Goal: Transaction & Acquisition: Purchase product/service

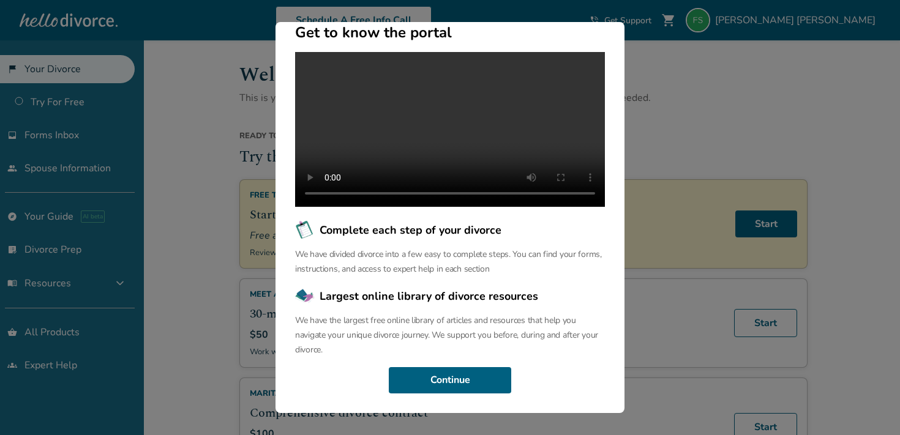
scroll to position [115, 0]
click at [483, 371] on button "Continue" at bounding box center [450, 380] width 122 height 27
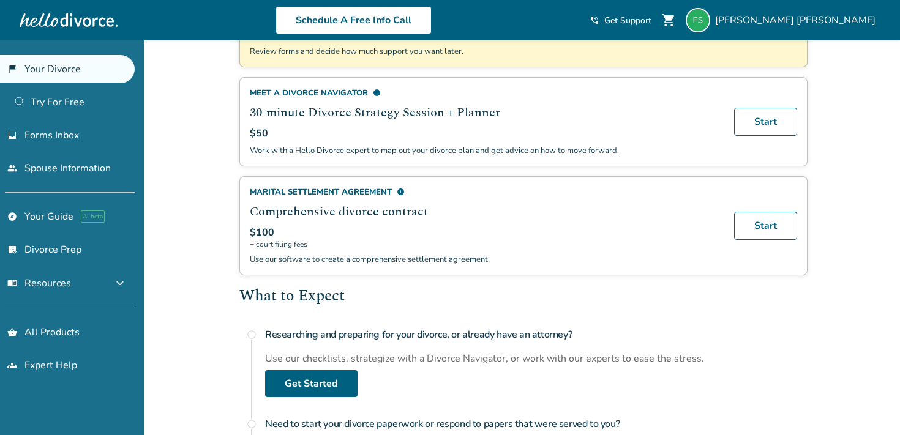
scroll to position [201, 0]
click at [70, 173] on link "people Spouse Information" at bounding box center [67, 168] width 135 height 28
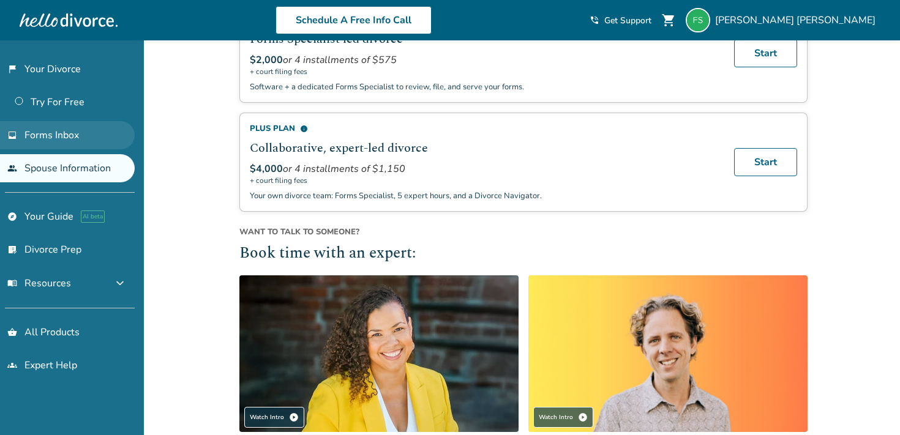
click at [82, 135] on link "inbox Forms Inbox" at bounding box center [67, 135] width 135 height 28
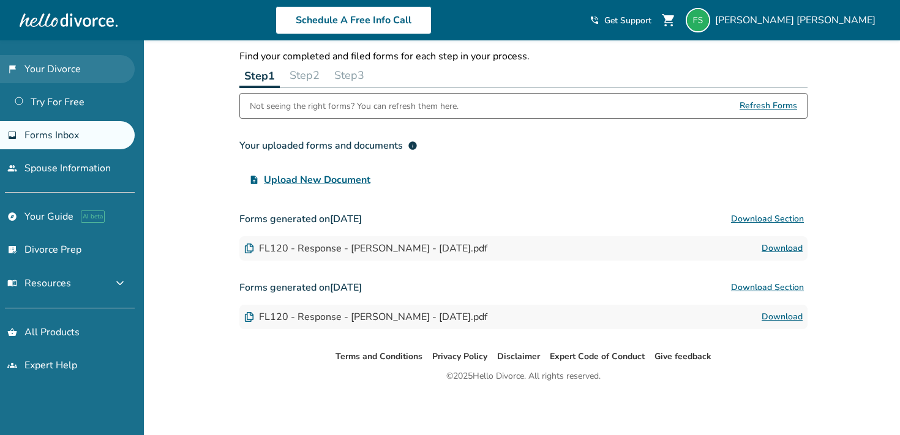
click at [69, 79] on link "flag_2 Your Divorce" at bounding box center [67, 69] width 135 height 28
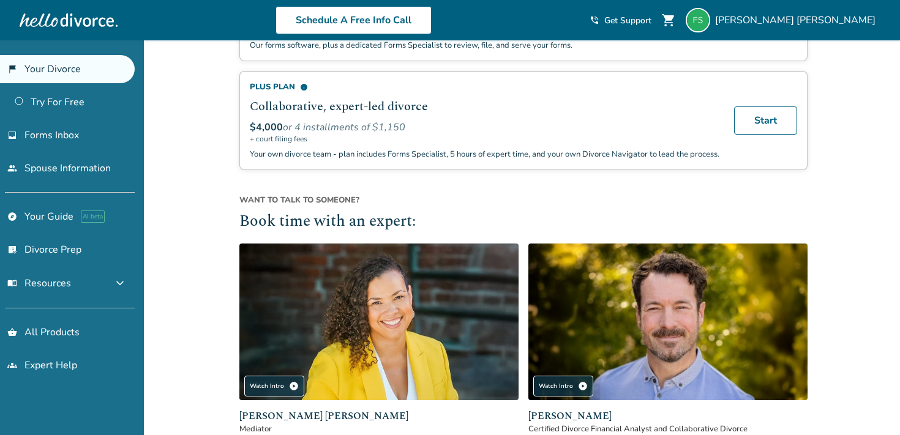
scroll to position [949, 0]
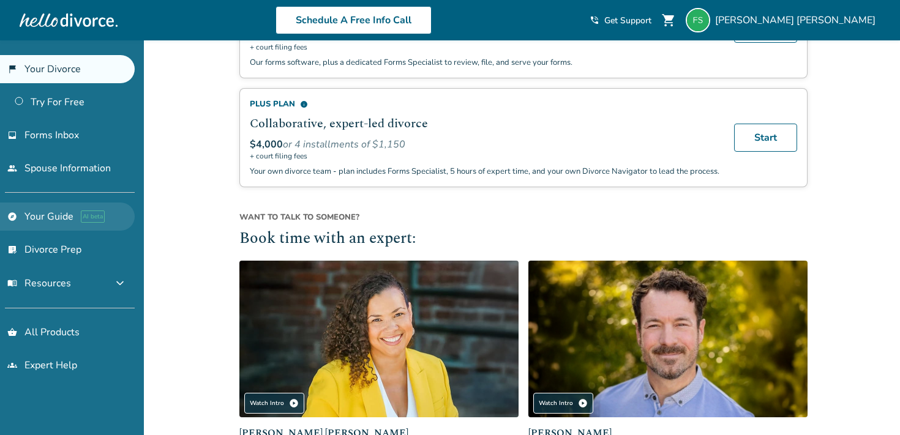
click at [64, 216] on link "explore Your Guide AI beta" at bounding box center [67, 217] width 135 height 28
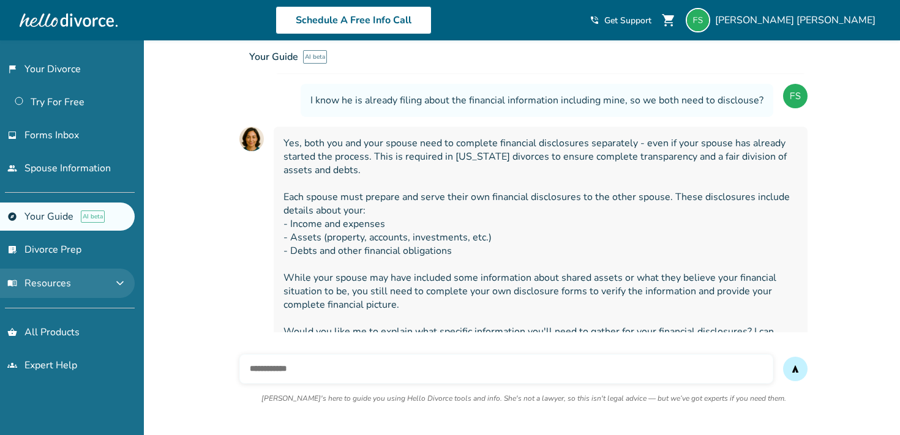
scroll to position [479, 0]
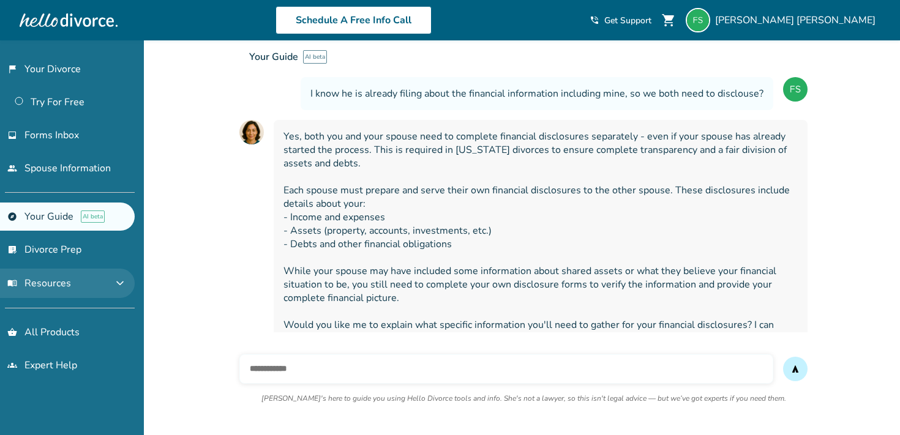
click at [68, 281] on span "menu_book Resources" at bounding box center [39, 283] width 64 height 13
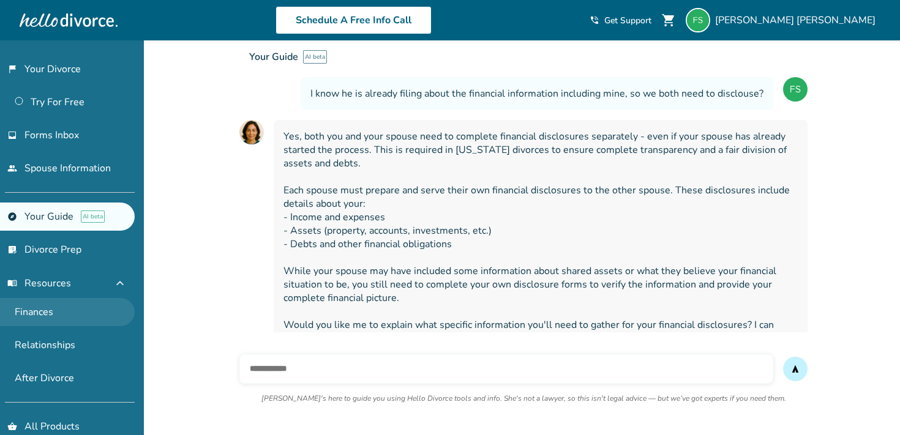
click at [72, 300] on link "Finances" at bounding box center [67, 312] width 135 height 28
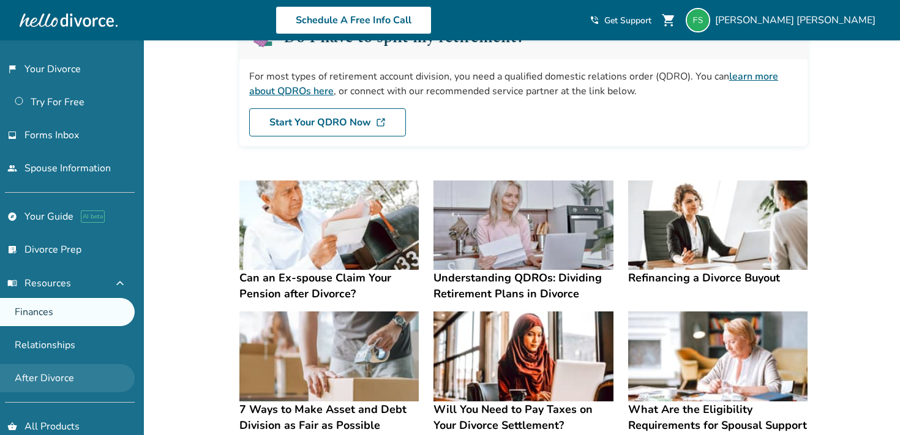
scroll to position [50, 0]
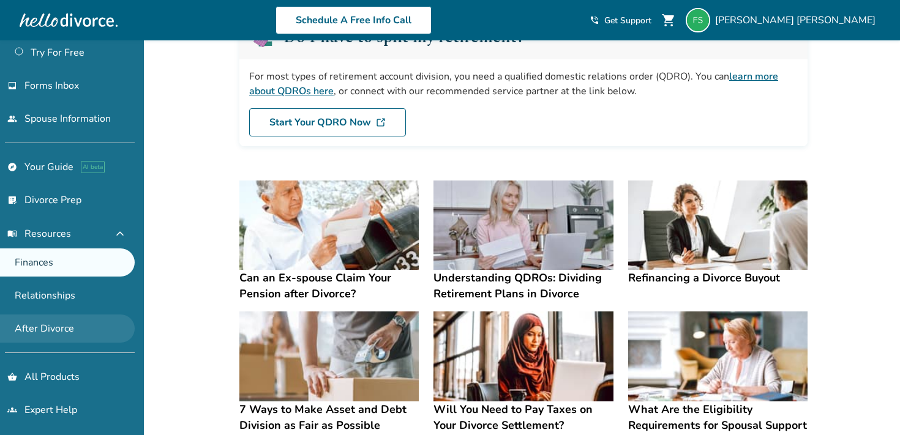
click at [84, 316] on link "After Divorce" at bounding box center [67, 329] width 135 height 28
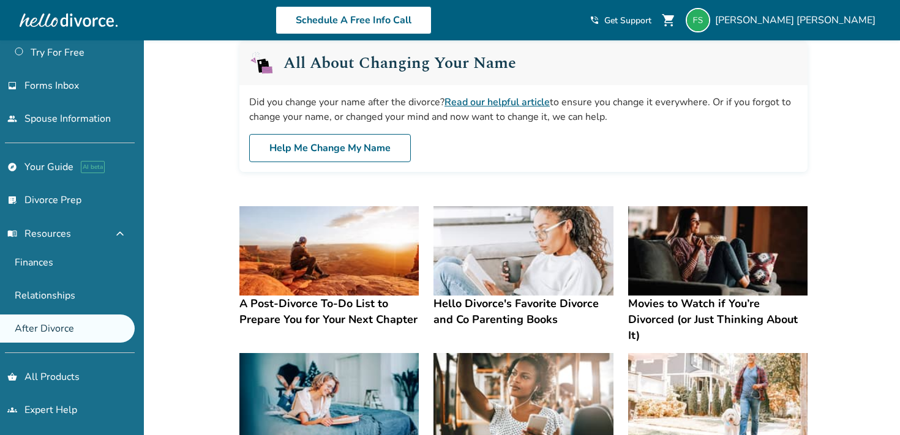
scroll to position [547, 0]
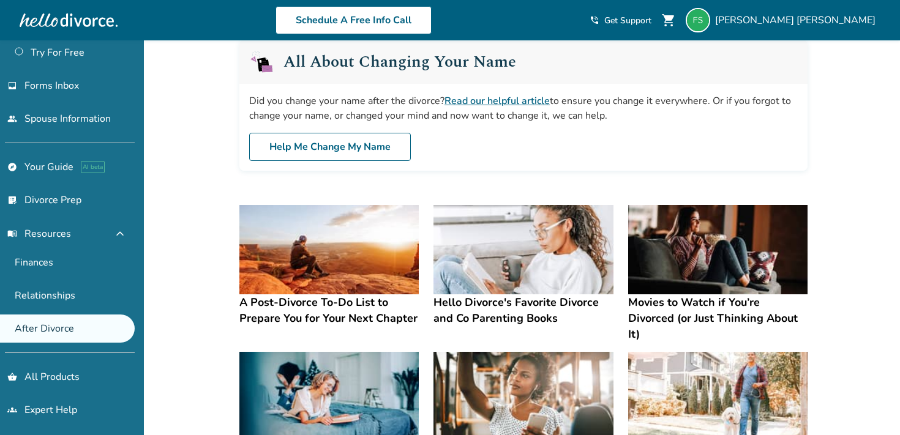
click at [275, 313] on h4 "A Post-Divorce To-Do List to Prepare You for Your Next Chapter" at bounding box center [328, 310] width 179 height 32
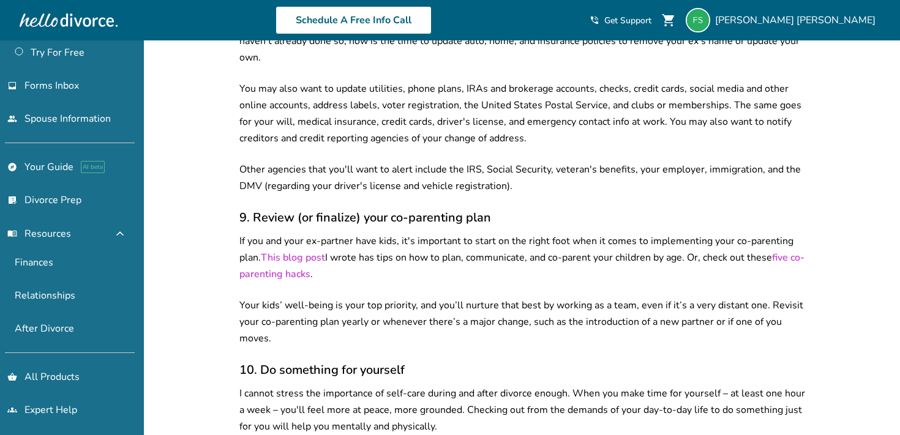
scroll to position [2324, 0]
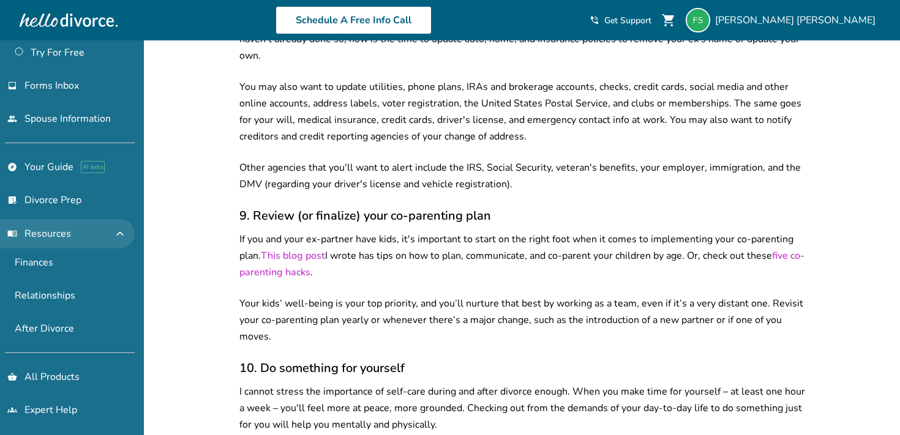
click at [69, 220] on button "menu_book Resources expand_less" at bounding box center [67, 233] width 135 height 29
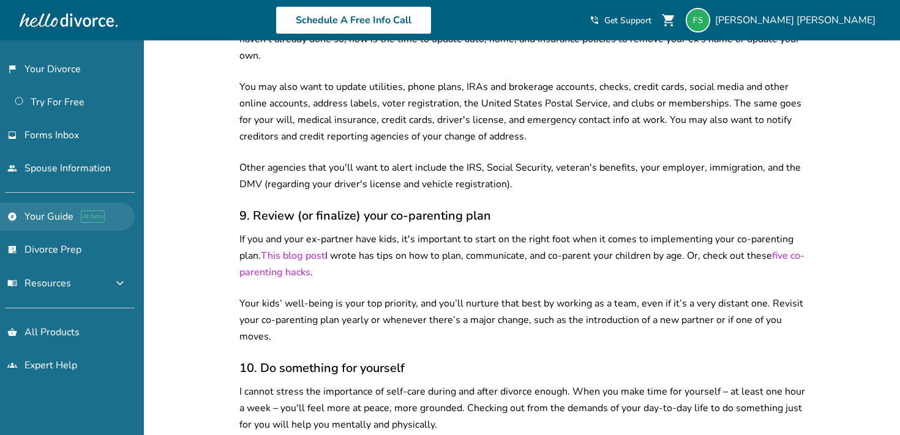
click at [58, 213] on link "explore Your Guide AI beta" at bounding box center [67, 217] width 135 height 28
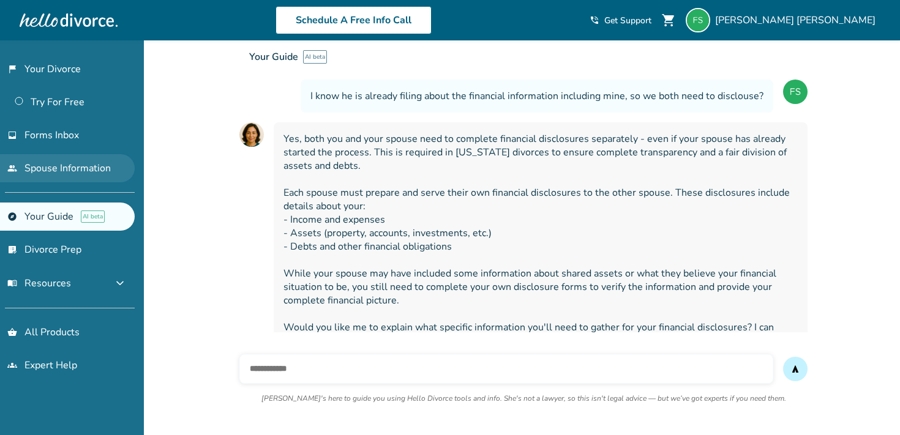
scroll to position [479, 0]
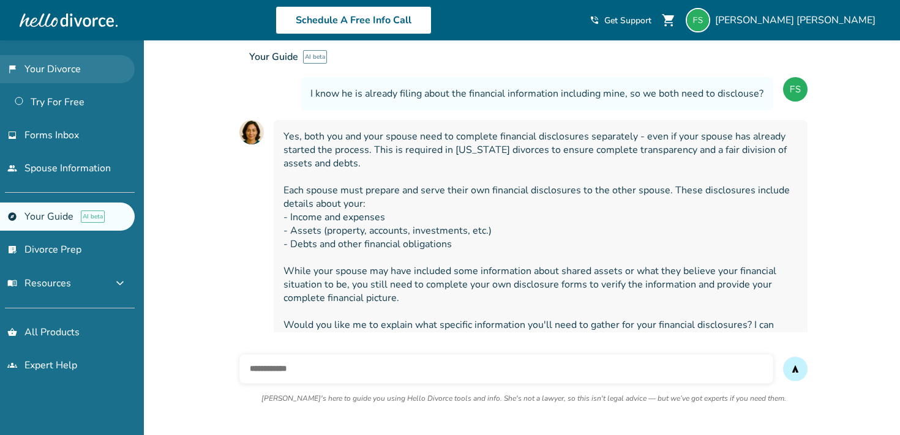
click at [57, 64] on link "flag_2 Your Divorce" at bounding box center [67, 69] width 135 height 28
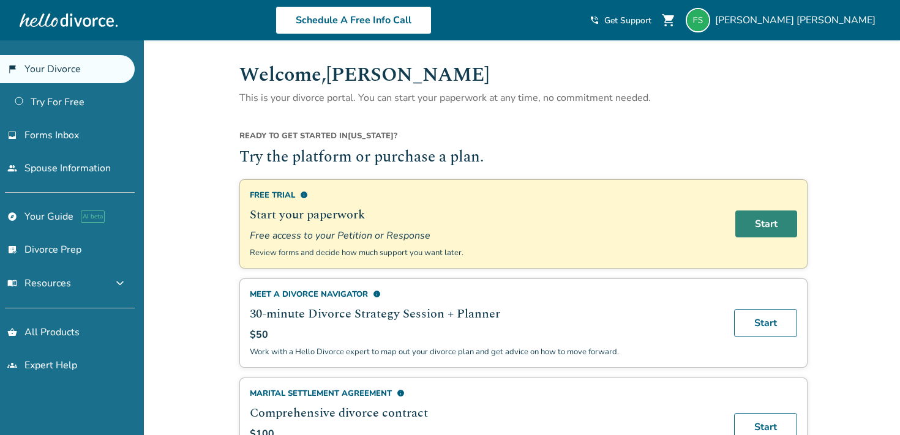
click at [754, 215] on link "Start" at bounding box center [766, 223] width 62 height 27
click at [676, 17] on span "shopping_cart" at bounding box center [668, 20] width 15 height 15
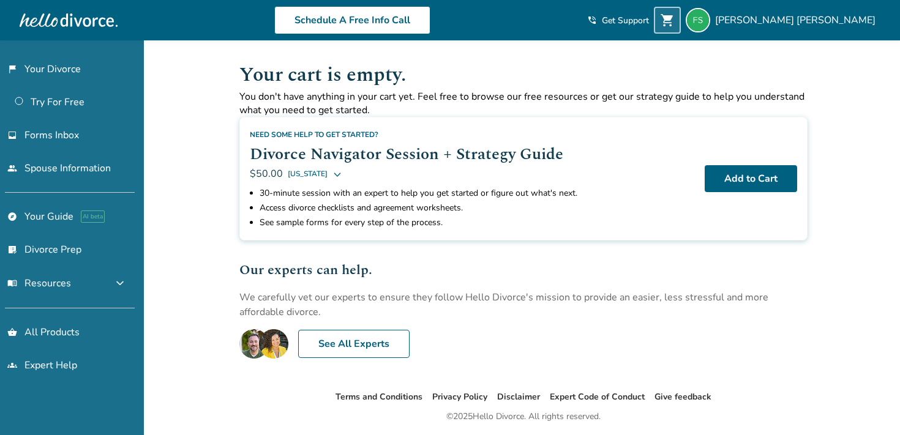
click at [332, 175] on icon at bounding box center [337, 174] width 10 height 10
click at [222, 214] on div "Added to cart Your cart is empty. You don't have anything in your cart yet. Fee…" at bounding box center [450, 257] width 900 height 435
click at [94, 142] on link "inbox Forms Inbox" at bounding box center [67, 135] width 135 height 28
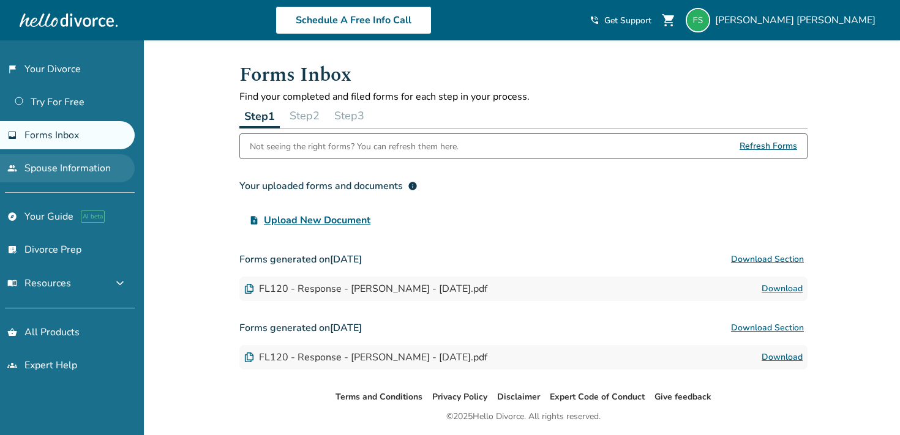
click at [95, 156] on link "people Spouse Information" at bounding box center [67, 168] width 135 height 28
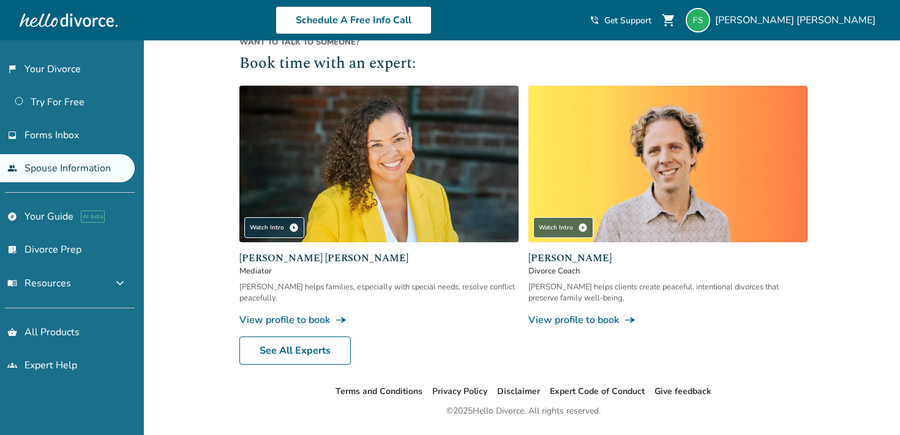
scroll to position [493, 0]
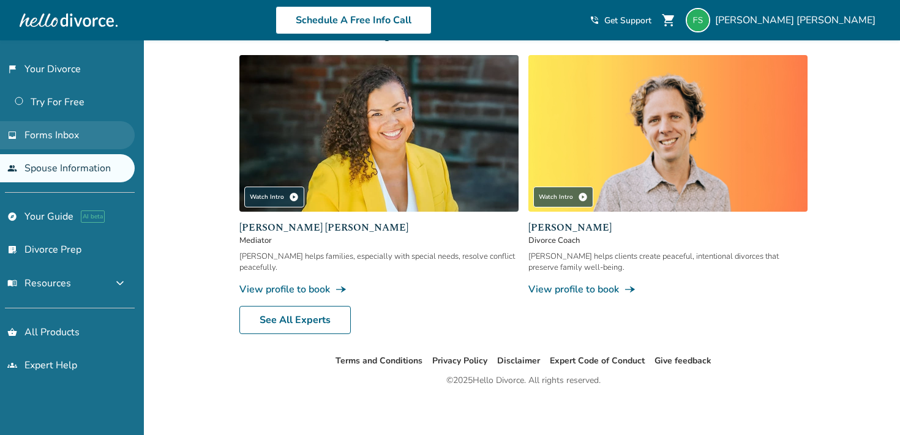
click at [104, 145] on link "inbox Forms Inbox" at bounding box center [67, 135] width 135 height 28
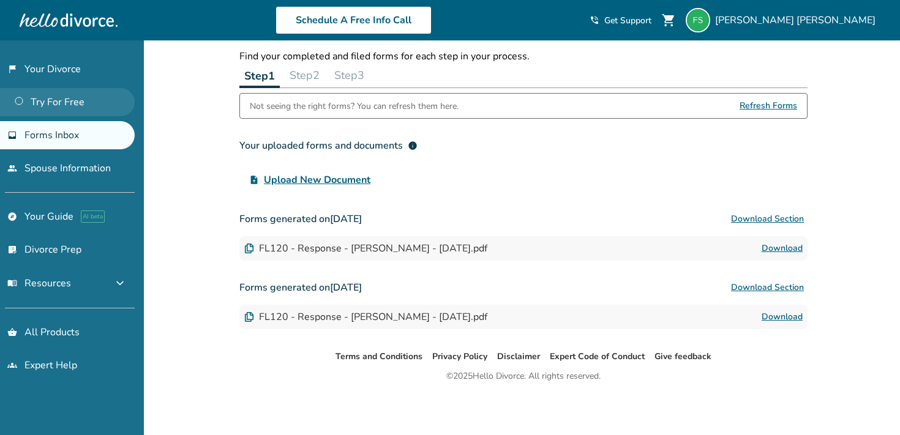
click at [101, 108] on link "Try For Free" at bounding box center [67, 102] width 135 height 28
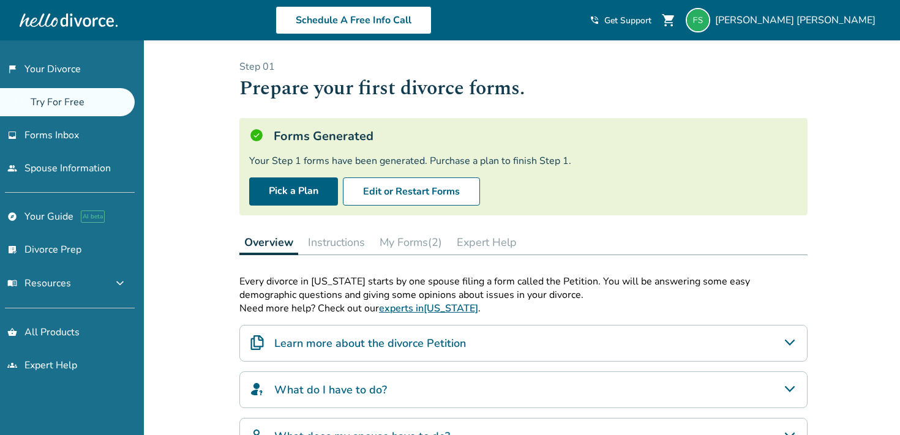
click at [342, 244] on button "Instructions" at bounding box center [336, 242] width 67 height 24
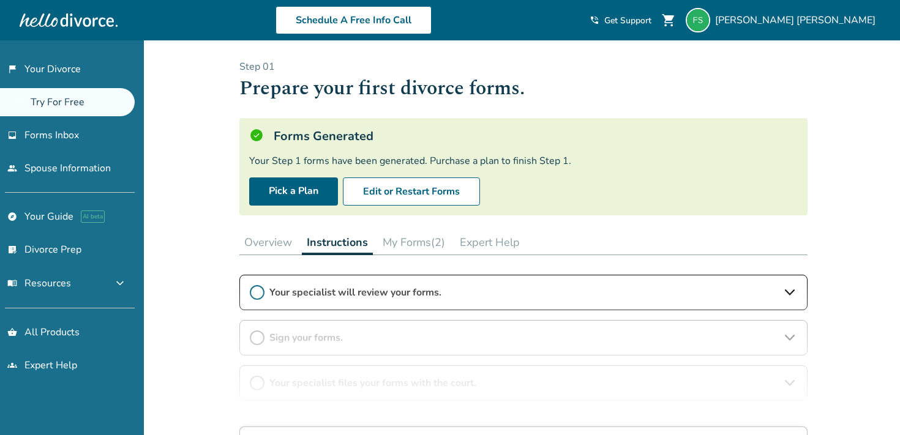
click at [411, 233] on button "My Forms (2)" at bounding box center [414, 242] width 72 height 24
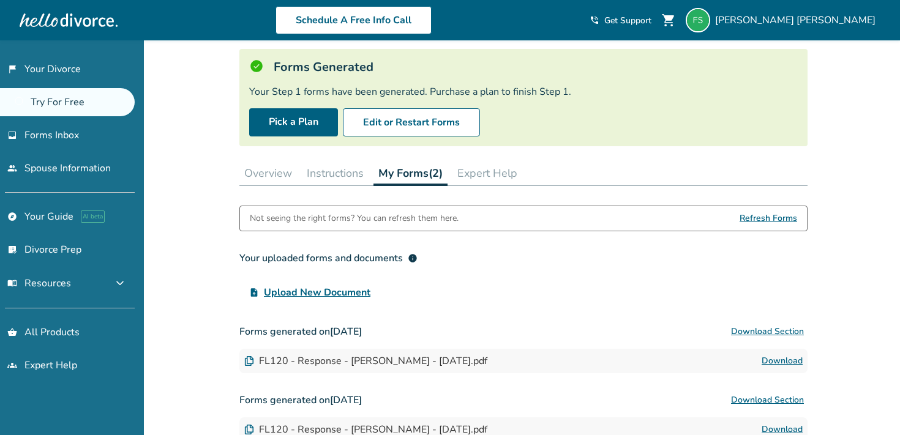
scroll to position [70, 0]
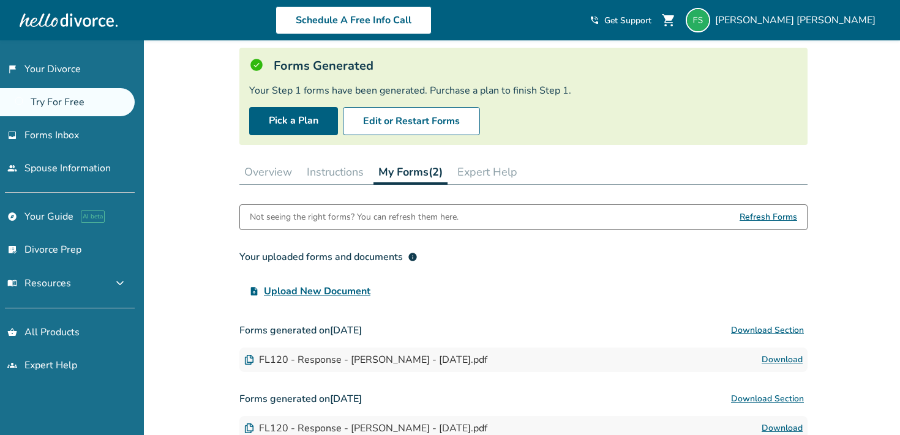
click at [339, 176] on button "Instructions" at bounding box center [335, 172] width 67 height 24
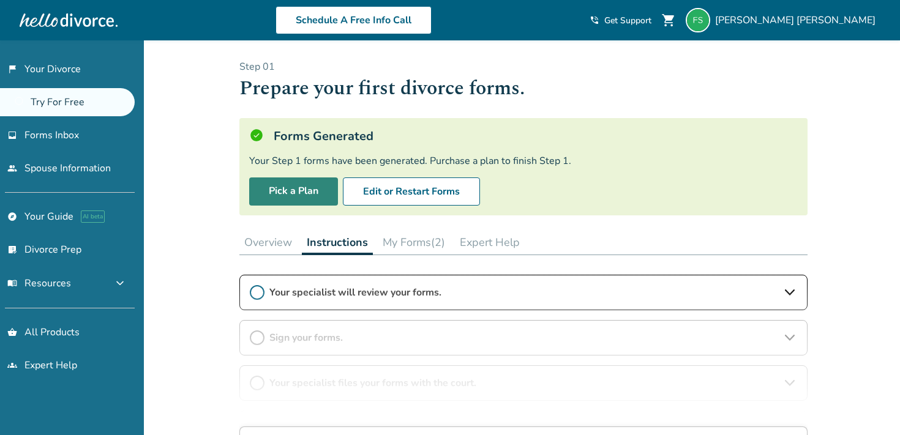
click at [292, 193] on link "Pick a Plan" at bounding box center [293, 191] width 89 height 28
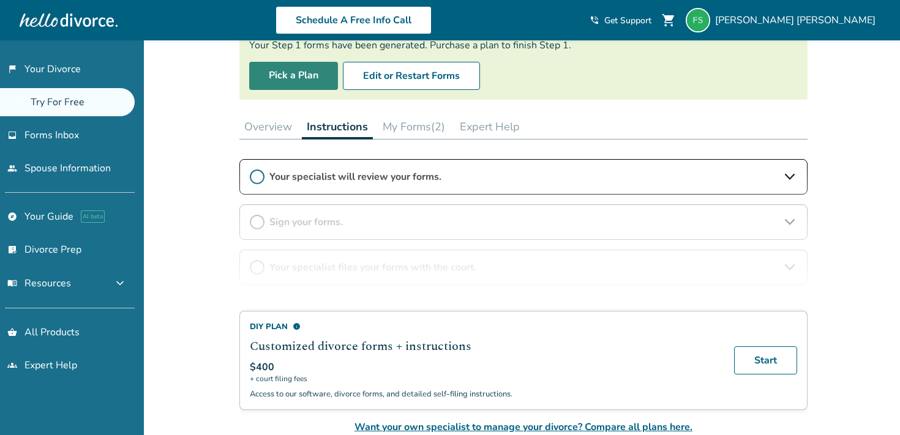
scroll to position [117, 0]
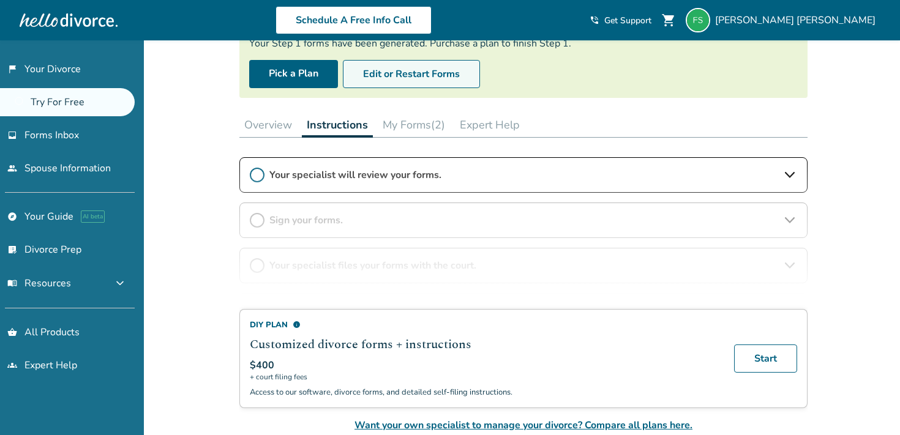
click at [401, 81] on button "Edit or Restart Forms" at bounding box center [411, 74] width 137 height 28
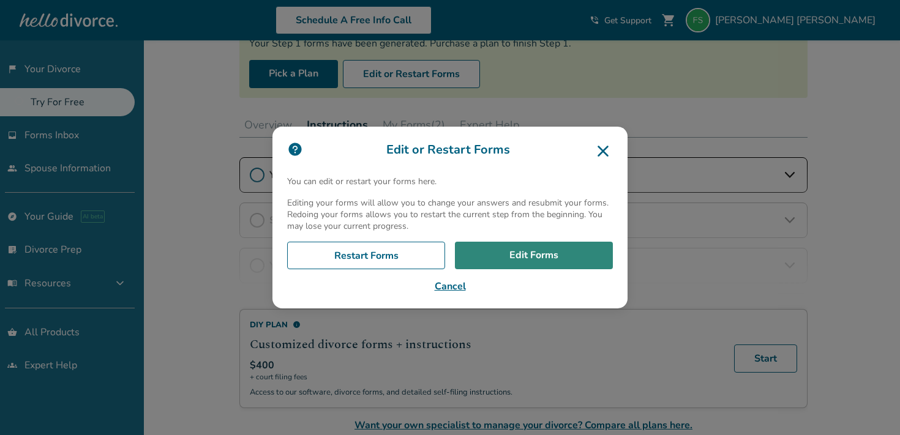
click at [503, 256] on link "Edit Forms" at bounding box center [534, 256] width 158 height 28
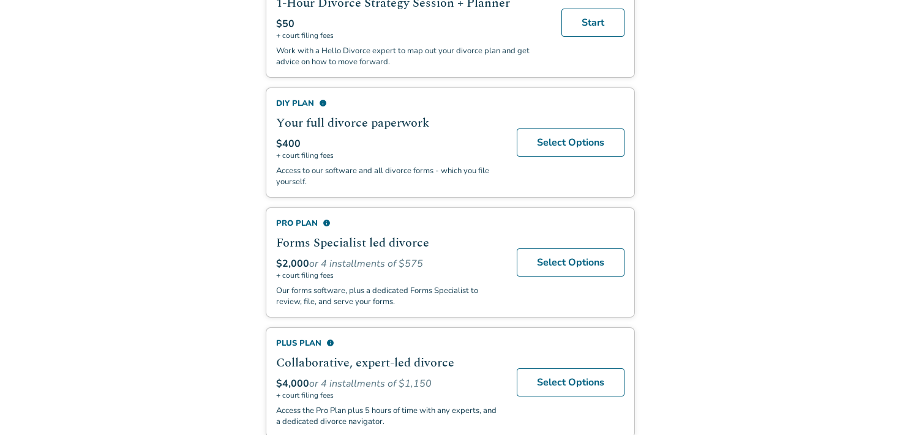
scroll to position [368, 0]
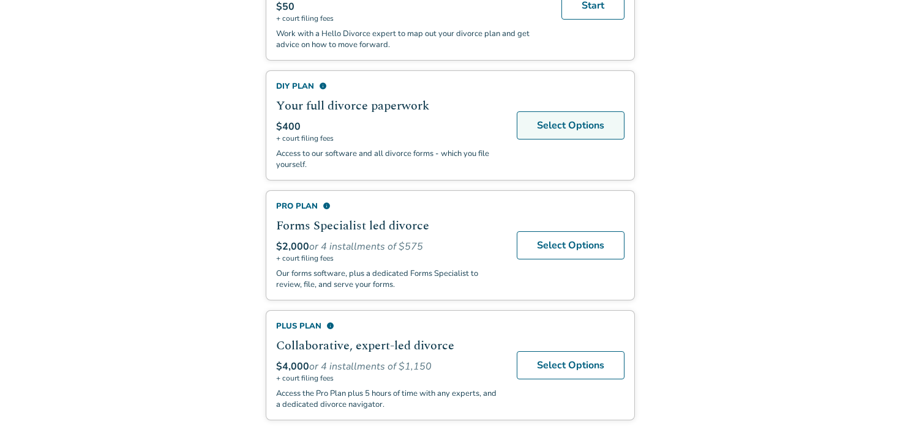
click at [572, 124] on link "Select Options" at bounding box center [570, 125] width 108 height 28
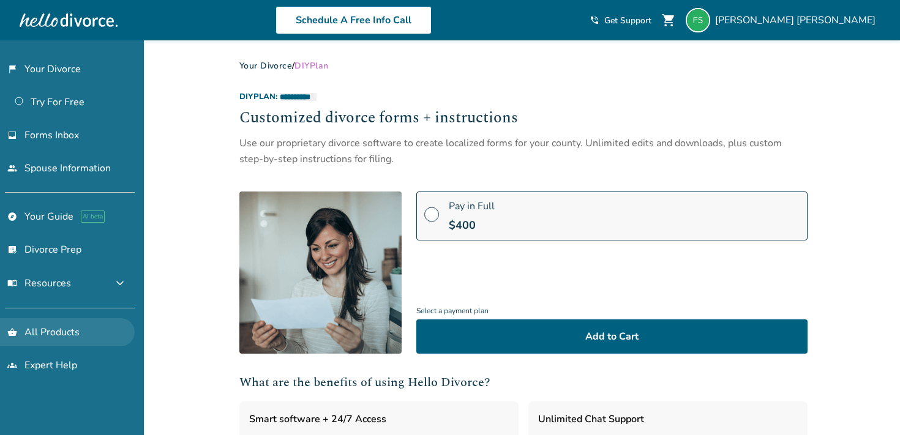
click at [82, 333] on link "shopping_basket All Products" at bounding box center [67, 332] width 135 height 28
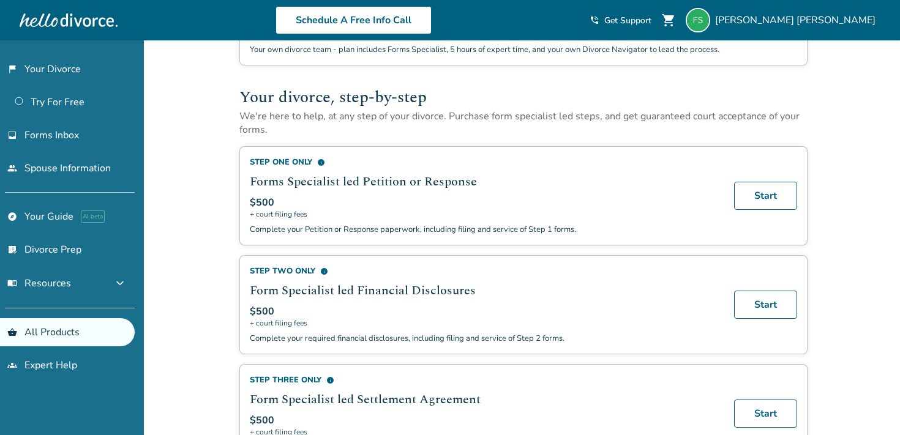
scroll to position [380, 0]
click at [760, 316] on link "Start" at bounding box center [765, 304] width 63 height 28
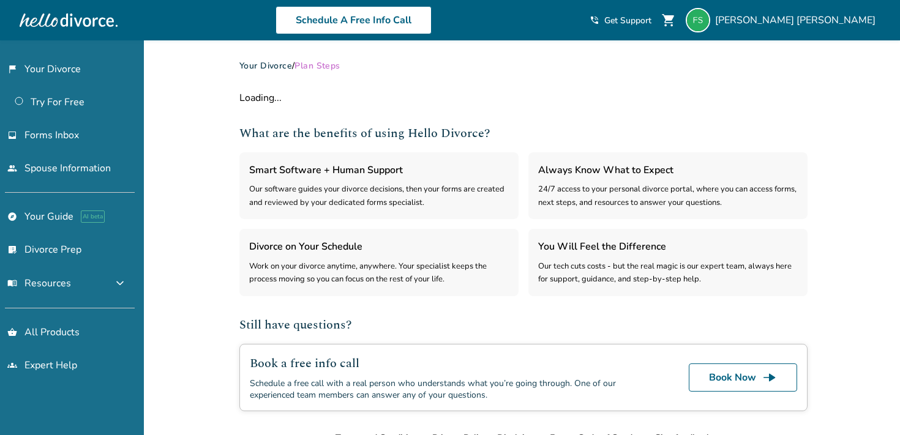
select select "***"
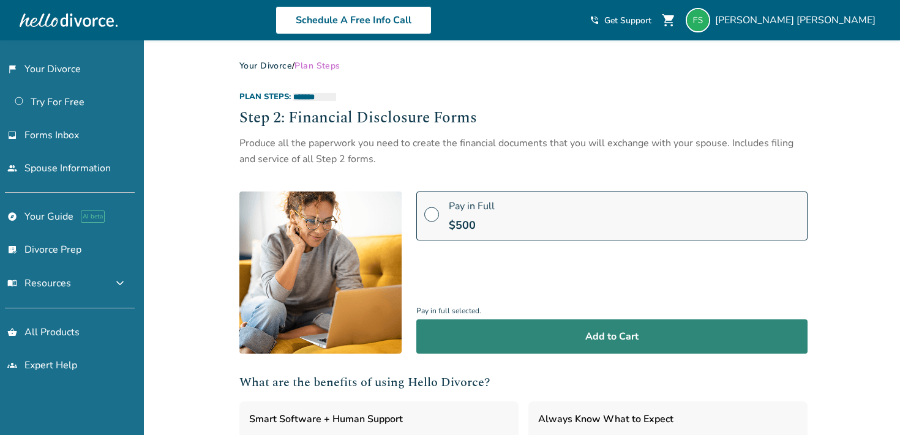
click at [605, 333] on button "Add to Cart" at bounding box center [611, 336] width 391 height 34
